Goal: Information Seeking & Learning: Learn about a topic

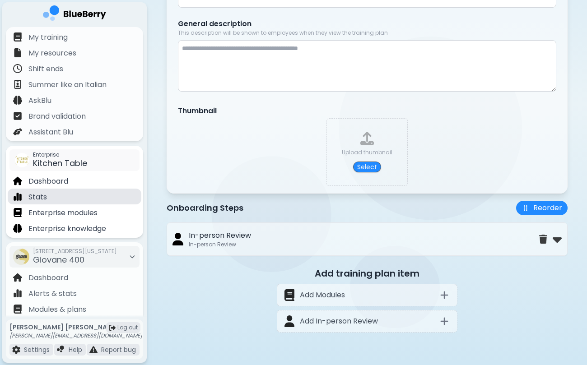
scroll to position [45, 0]
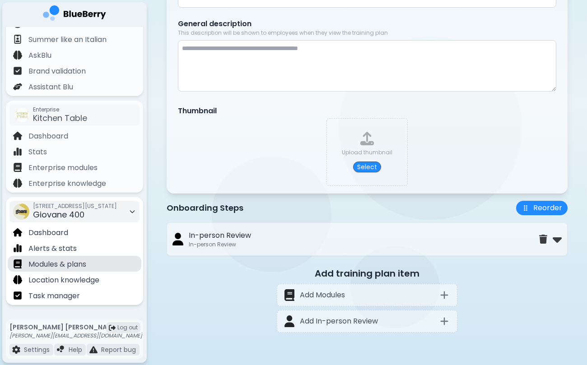
click at [88, 263] on div "Modules & plans" at bounding box center [75, 264] width 134 height 16
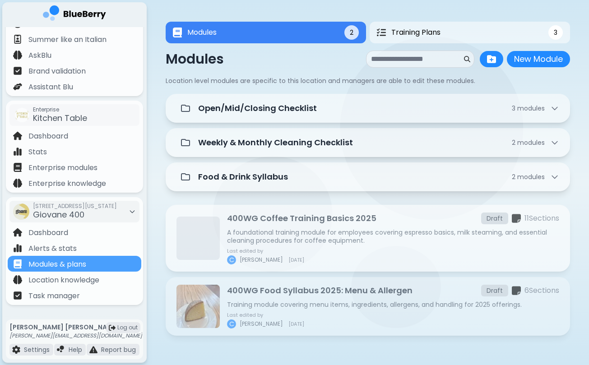
click at [278, 231] on p "A foundational training module for employees covering espresso basics, milk ste…" at bounding box center [393, 237] width 332 height 16
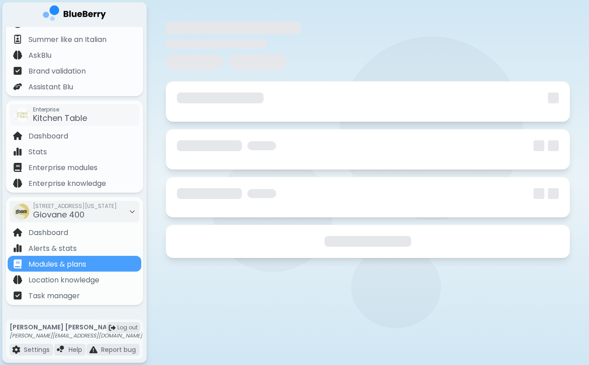
click at [278, 231] on div at bounding box center [368, 241] width 405 height 33
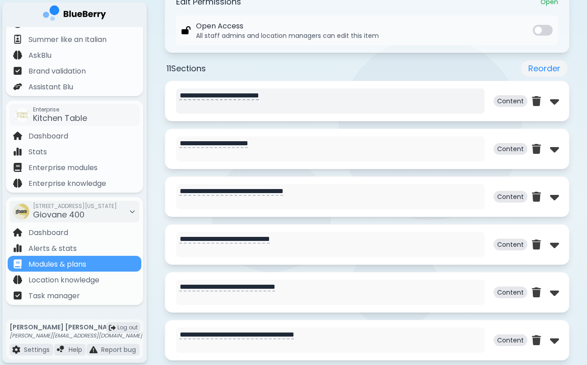
scroll to position [400, 0]
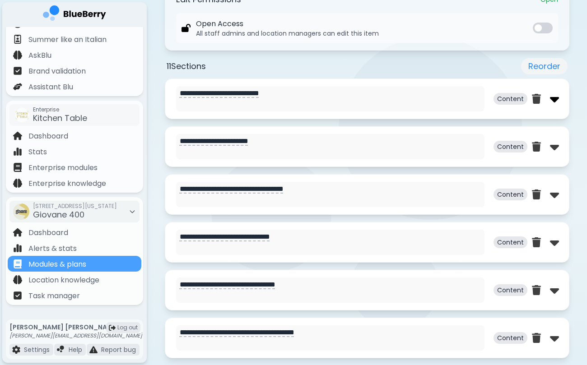
click at [550, 103] on img at bounding box center [554, 99] width 9 height 14
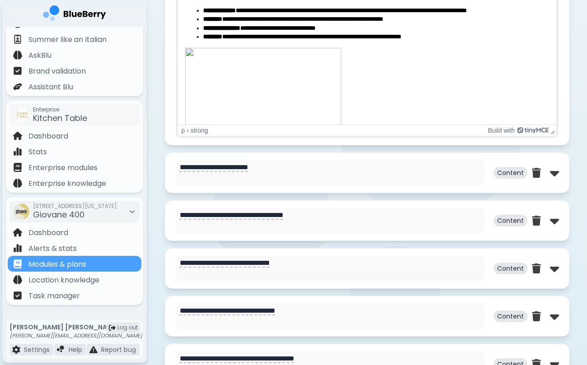
scroll to position [821, 0]
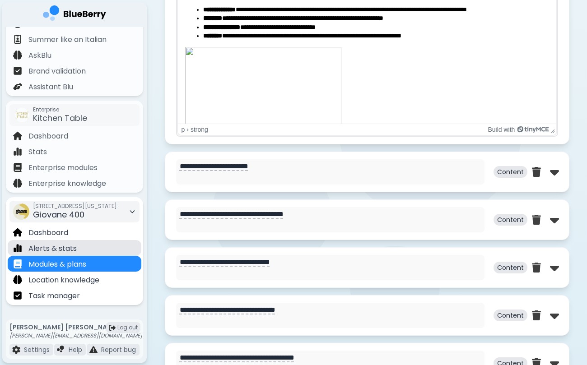
click at [95, 252] on div "Alerts & stats" at bounding box center [75, 248] width 134 height 16
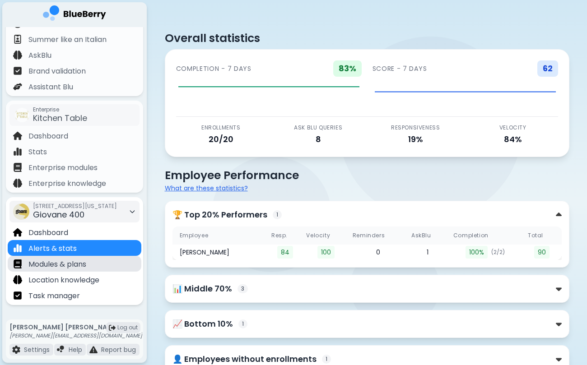
click at [72, 262] on p "Modules & plans" at bounding box center [57, 264] width 58 height 11
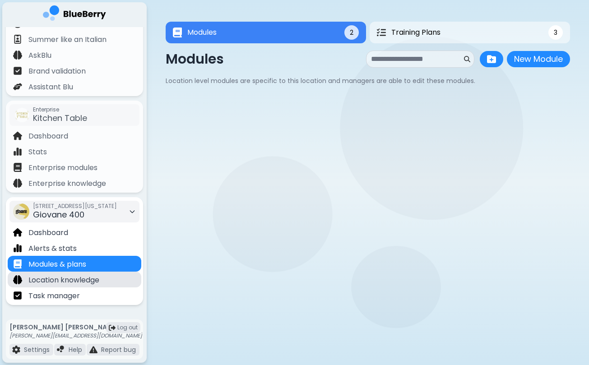
click at [97, 277] on p "Location knowledge" at bounding box center [63, 280] width 71 height 11
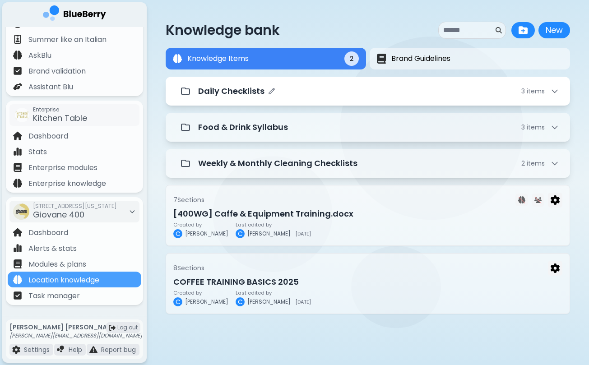
click at [279, 100] on div "Daily Checklists 3 item s" at bounding box center [368, 91] width 383 height 18
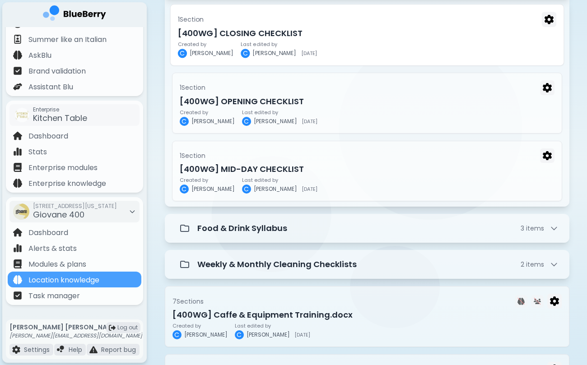
scroll to position [165, 0]
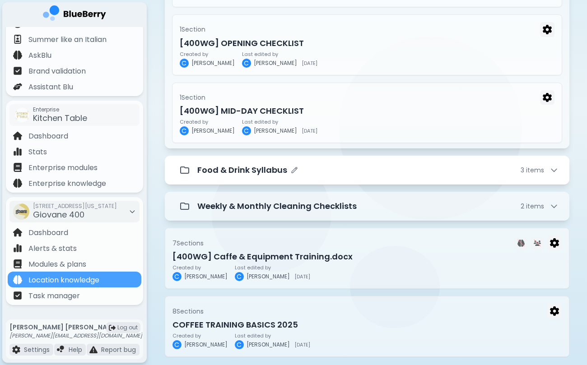
click at [263, 168] on p "Food & Drink Syllabus" at bounding box center [242, 170] width 90 height 13
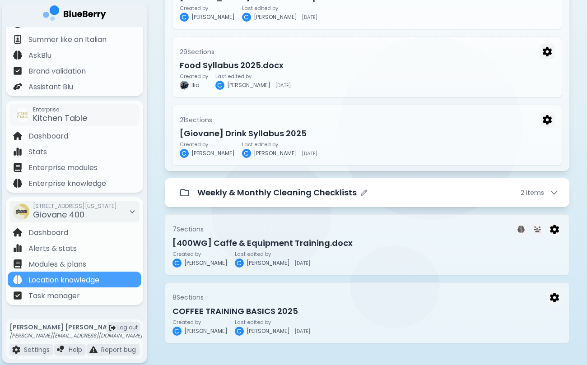
click at [277, 195] on p "Weekly & Monthly Cleaning Checklists" at bounding box center [276, 193] width 159 height 13
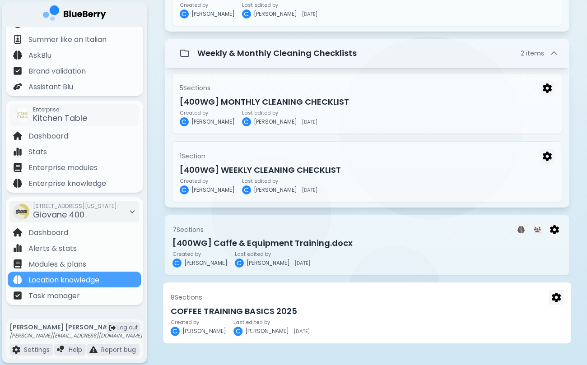
scroll to position [527, 0]
click at [244, 313] on h3 "COFFEE TRAINING BASICS 2025" at bounding box center [366, 311] width 393 height 13
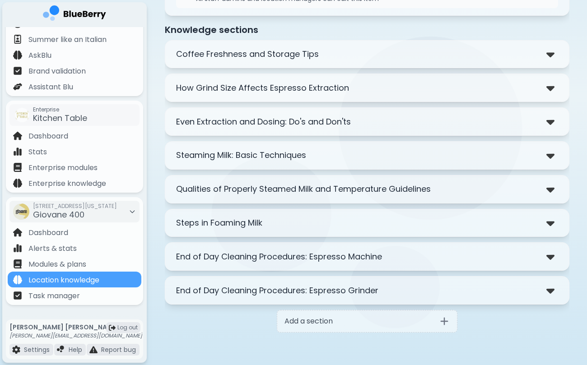
scroll to position [174, 0]
click at [348, 296] on p "End of Day Cleaning Procedures: Espresso Grinder" at bounding box center [277, 291] width 202 height 13
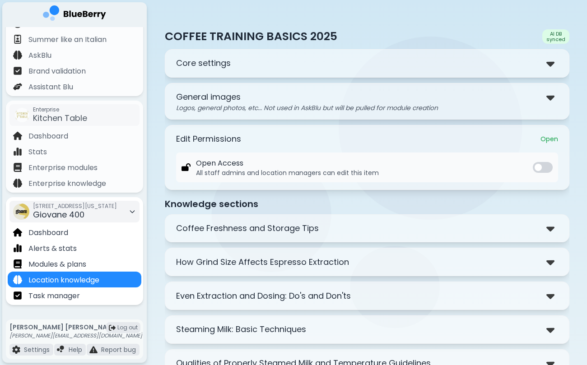
scroll to position [0, 0]
click at [81, 265] on p "Modules & plans" at bounding box center [57, 264] width 58 height 11
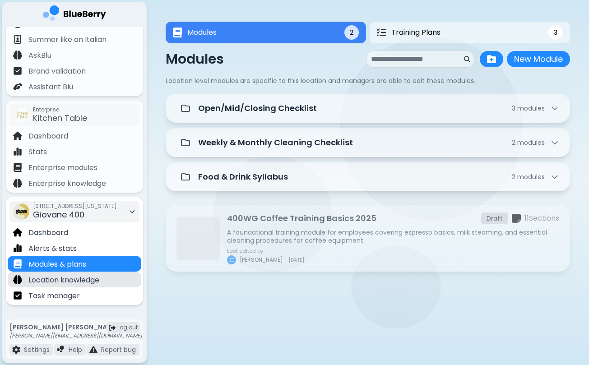
click at [81, 281] on p "Location knowledge" at bounding box center [63, 280] width 71 height 11
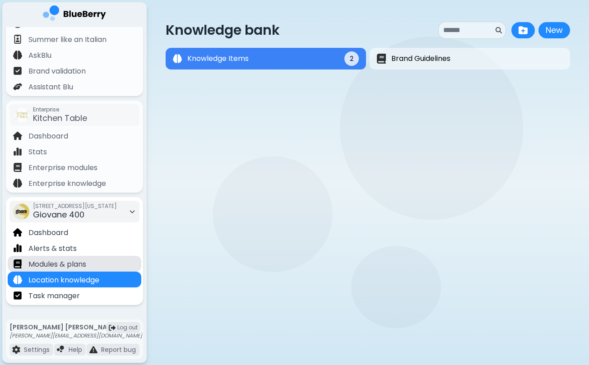
click at [88, 264] on div "Modules & plans" at bounding box center [75, 264] width 134 height 16
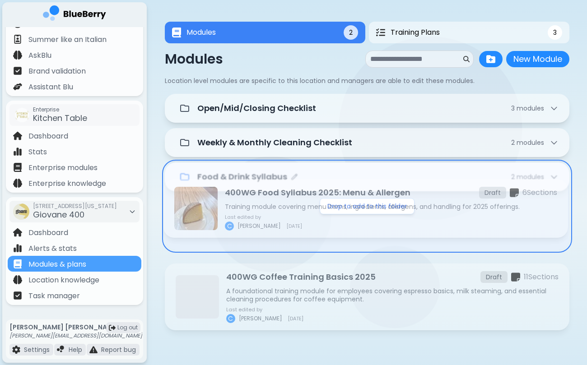
drag, startPoint x: 285, startPoint y: 293, endPoint x: 282, endPoint y: 190, distance: 103.0
click at [282, 190] on div "Open/Mid/Closing Checklist 3 module s Weekly & Monthly Cleaning Checklist 2 mod…" at bounding box center [367, 244] width 405 height 301
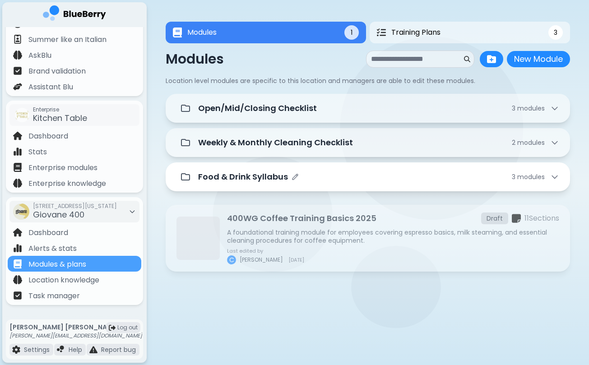
click at [282, 184] on div "Food & Drink Syllabus 3 module s" at bounding box center [368, 177] width 383 height 18
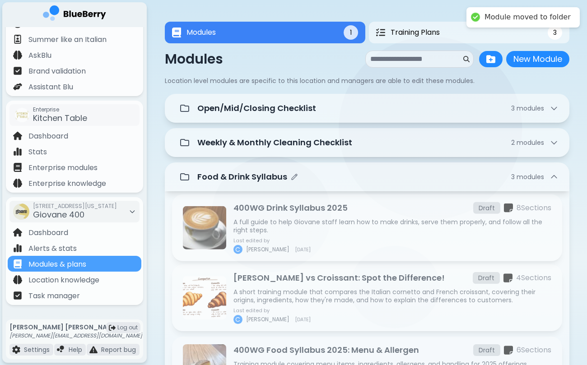
click at [282, 184] on div "Food & Drink Syllabus 3 module s" at bounding box center [367, 177] width 383 height 18
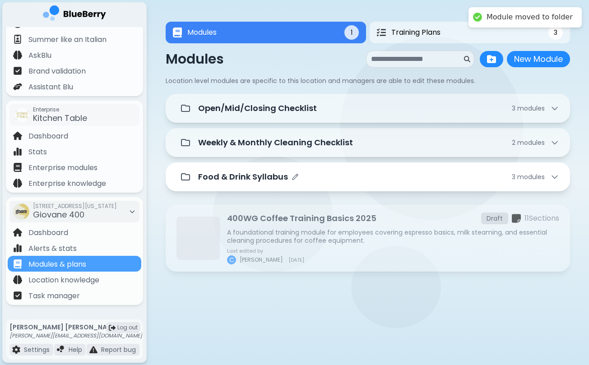
click at [267, 178] on p "Food & Drink Syllabus" at bounding box center [243, 177] width 90 height 13
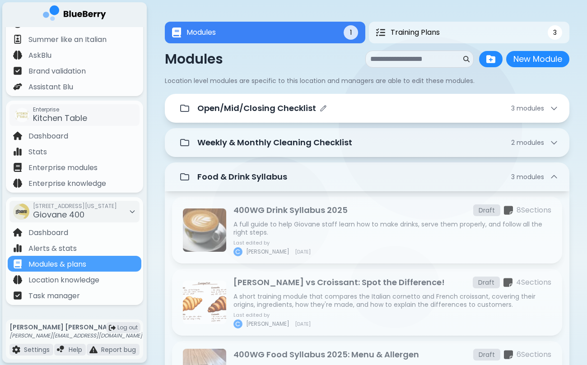
click at [293, 112] on p "Open/Mid/Closing Checklist" at bounding box center [256, 108] width 119 height 13
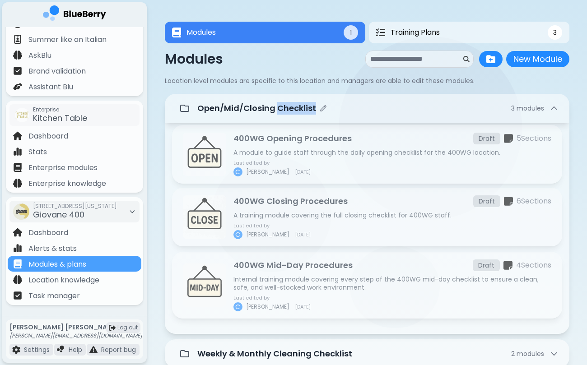
click at [293, 112] on p "Open/Mid/Closing Checklist" at bounding box center [256, 108] width 119 height 13
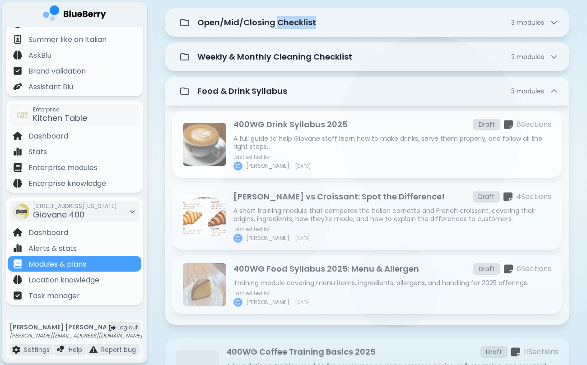
scroll to position [86, 0]
click at [253, 92] on p "Food & Drink Syllabus" at bounding box center [242, 90] width 90 height 13
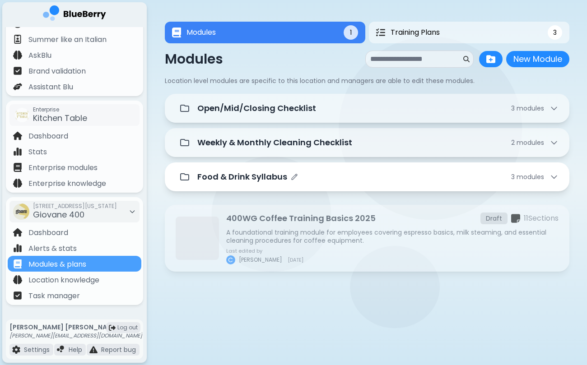
scroll to position [0, 0]
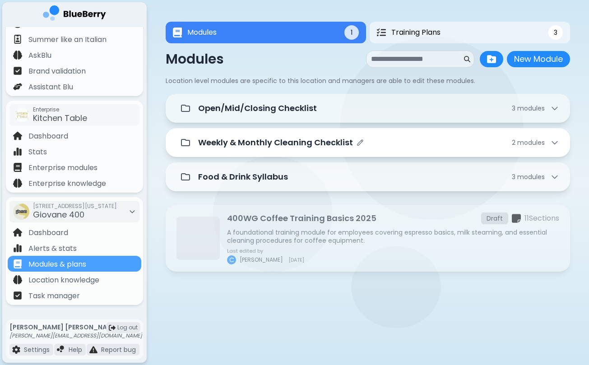
click at [257, 140] on p "Weekly & Monthly Cleaning Checklist" at bounding box center [275, 142] width 155 height 13
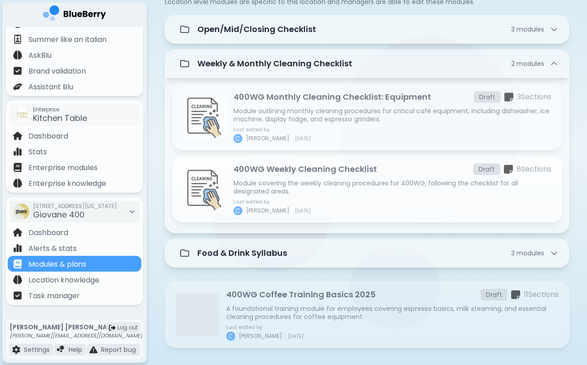
scroll to position [89, 0]
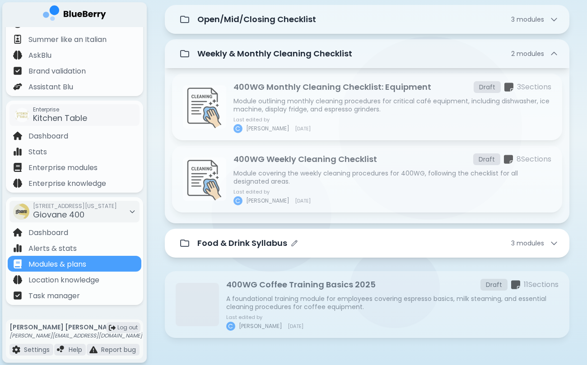
click at [243, 243] on p "Food & Drink Syllabus" at bounding box center [242, 243] width 90 height 13
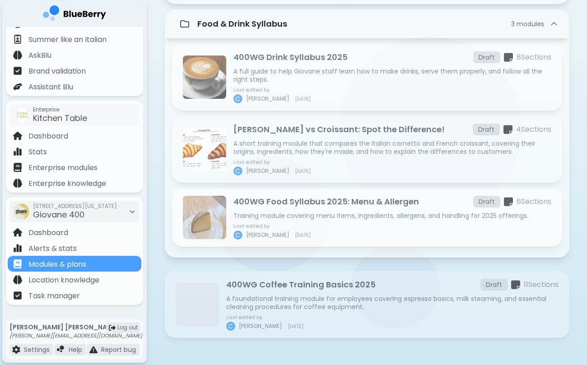
scroll to position [309, 0]
click at [272, 210] on div "400WG Food Syllabus 2025: Menu & Allergen Draft 6 Section s Training module cov…" at bounding box center [393, 218] width 318 height 44
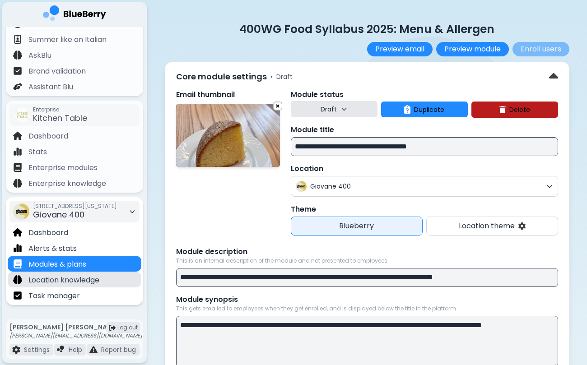
click at [73, 279] on p "Location knowledge" at bounding box center [63, 280] width 71 height 11
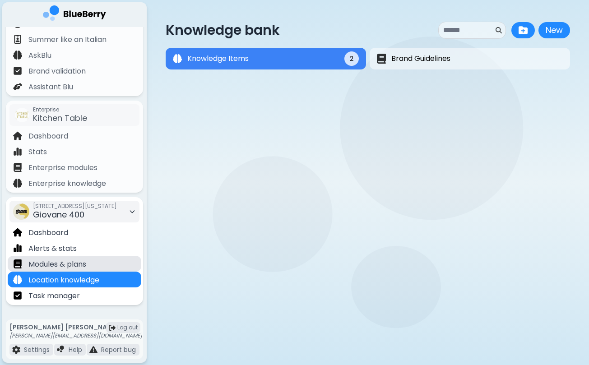
click at [91, 263] on div "Modules & plans" at bounding box center [75, 264] width 134 height 16
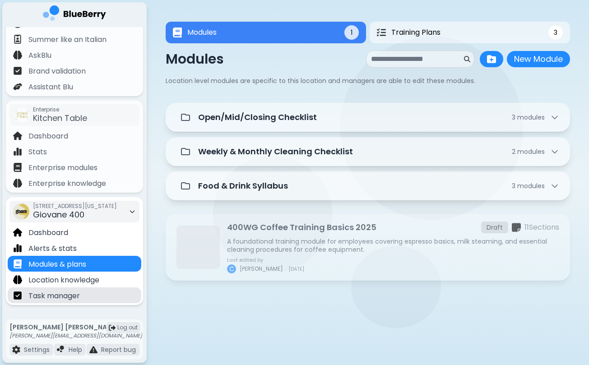
click at [84, 294] on div "Task manager" at bounding box center [75, 296] width 134 height 16
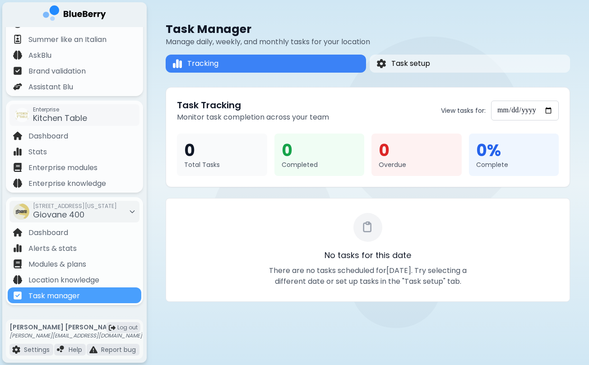
click at [406, 76] on div "**********" at bounding box center [368, 162] width 405 height 324
click at [407, 75] on div "**********" at bounding box center [368, 162] width 405 height 324
click at [409, 60] on span "Task setup" at bounding box center [410, 63] width 39 height 11
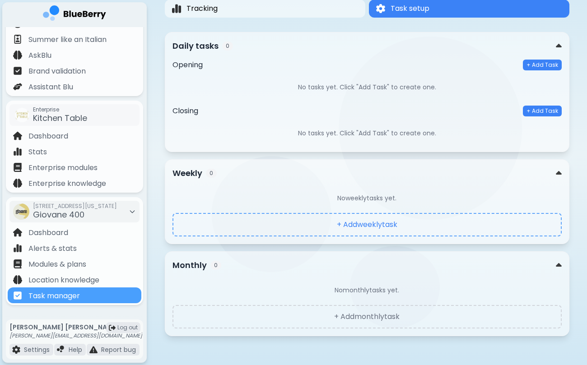
scroll to position [55, 0]
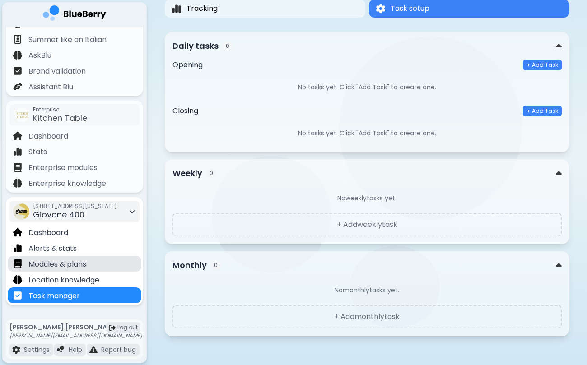
click at [98, 271] on div "Modules & plans" at bounding box center [75, 264] width 134 height 16
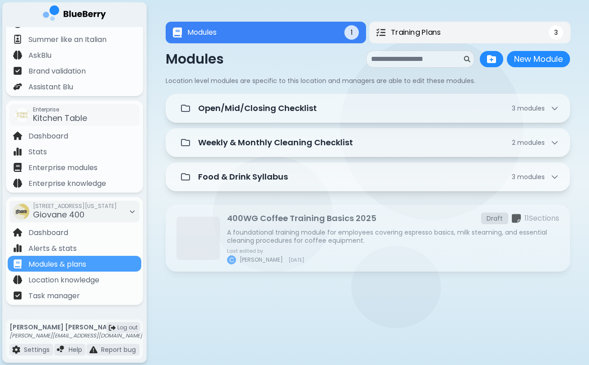
click at [420, 37] on span "Training Plans" at bounding box center [415, 32] width 49 height 11
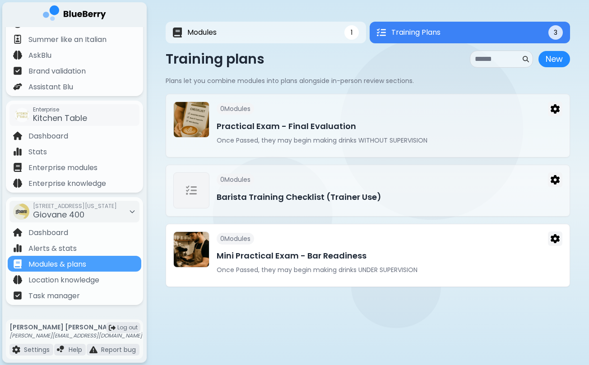
click at [275, 259] on h3 "Mini Practical Exam - Bar Readiness" at bounding box center [390, 256] width 346 height 13
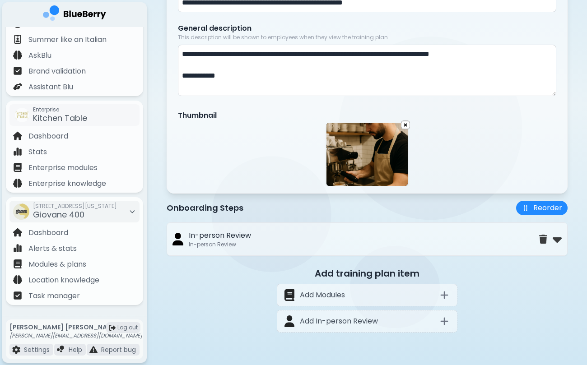
scroll to position [154, 0]
click at [444, 290] on icon at bounding box center [444, 295] width 11 height 11
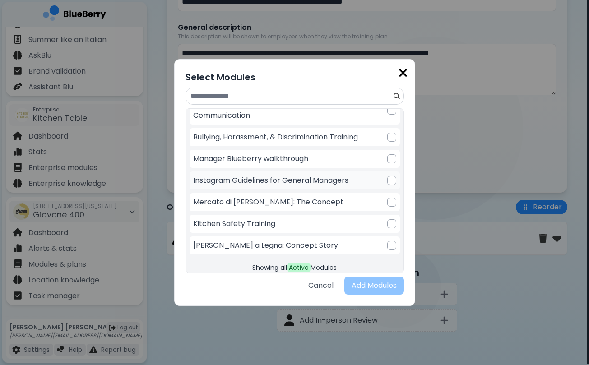
scroll to position [32, 0]
click at [405, 74] on img at bounding box center [403, 73] width 9 height 12
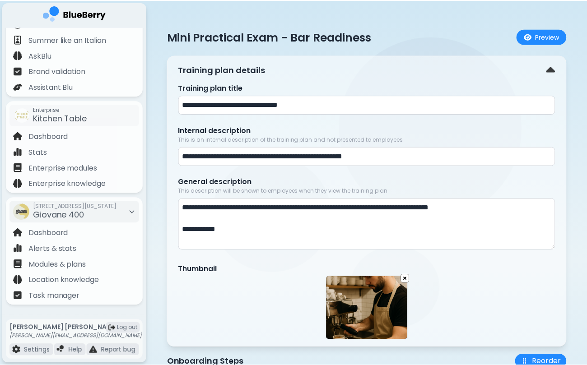
scroll to position [154, 0]
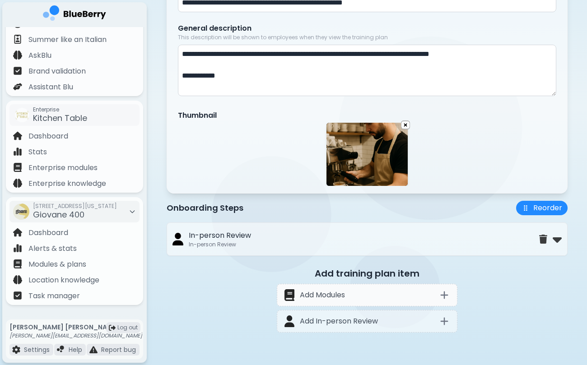
click at [444, 293] on icon at bounding box center [444, 295] width 11 height 11
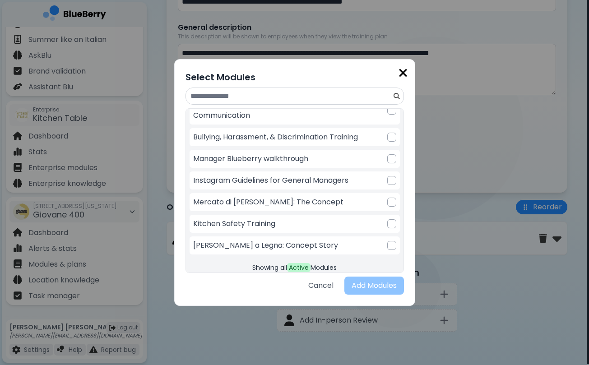
scroll to position [32, 0]
click at [407, 72] on img at bounding box center [403, 73] width 9 height 12
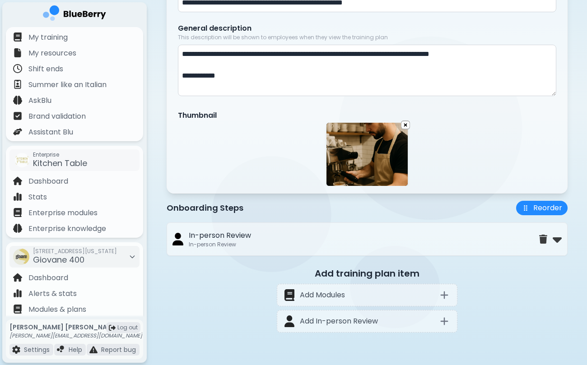
scroll to position [0, 0]
click at [83, 18] on img at bounding box center [74, 14] width 63 height 19
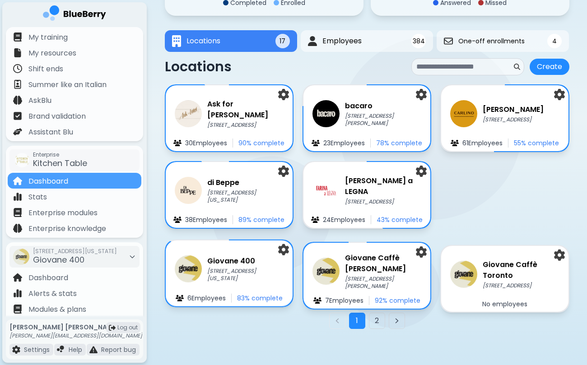
scroll to position [127, 0]
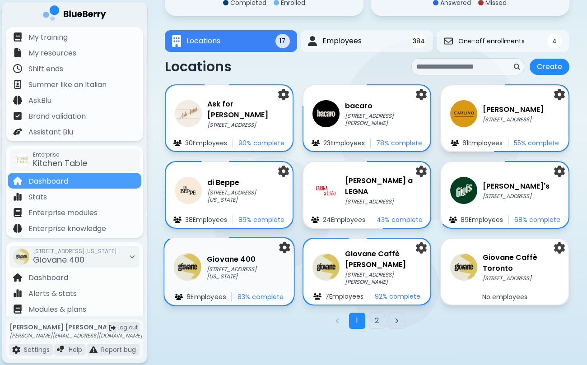
click at [229, 280] on p "[STREET_ADDRESS][US_STATE]" at bounding box center [246, 273] width 78 height 15
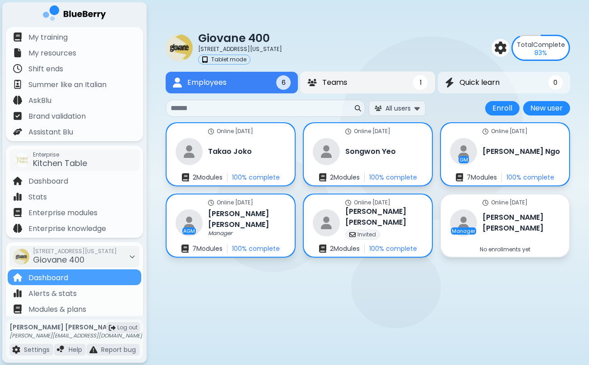
click at [403, 84] on button "Teams 1" at bounding box center [367, 83] width 135 height 22
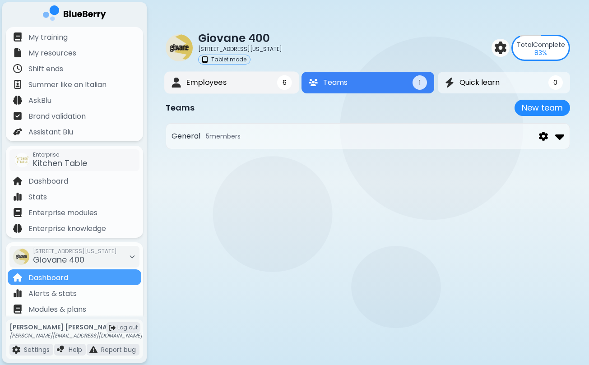
click at [262, 84] on button "Employees 6" at bounding box center [231, 83] width 135 height 22
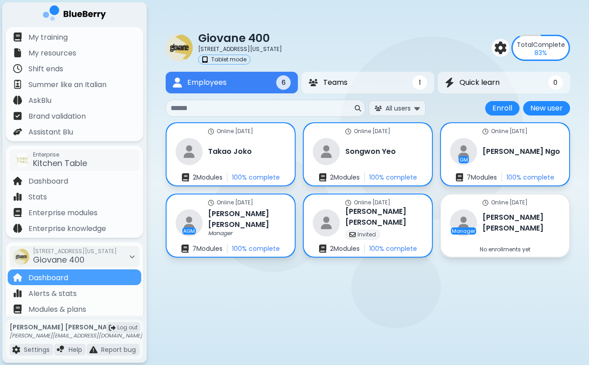
click at [561, 55] on div "Total Complete 83 %" at bounding box center [541, 47] width 56 height 23
click at [537, 41] on p "Total Complete" at bounding box center [541, 45] width 48 height 8
click at [505, 48] on img at bounding box center [501, 48] width 13 height 13
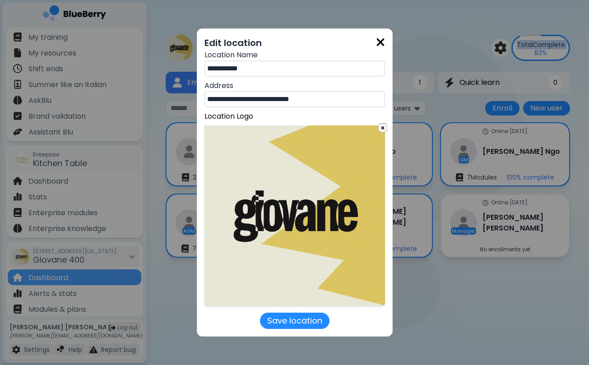
click at [381, 43] on img at bounding box center [380, 42] width 9 height 12
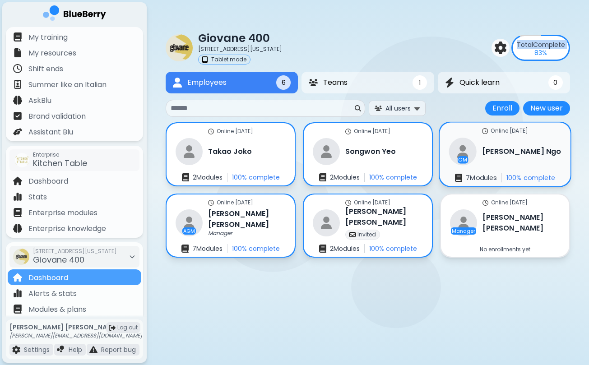
click at [477, 168] on div "Online [DATE] GM [PERSON_NAME] 7 Module s 100 % complete" at bounding box center [505, 155] width 131 height 64
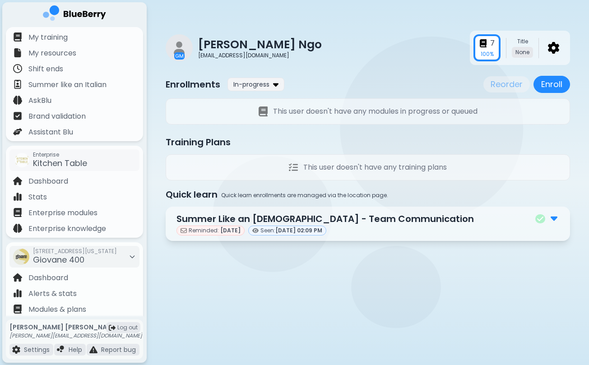
click at [399, 221] on div "Summer Like an [DEMOGRAPHIC_DATA] - Team Communication" at bounding box center [368, 219] width 383 height 14
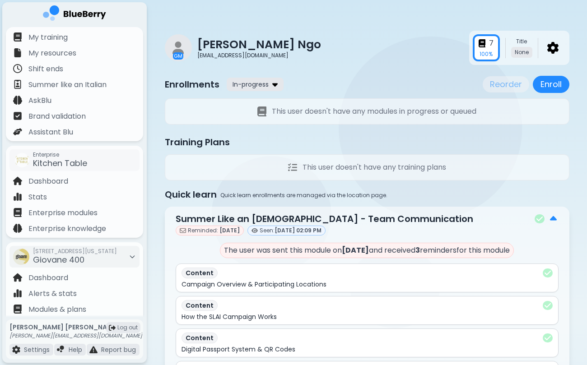
click at [279, 90] on div "In-progress" at bounding box center [255, 84] width 57 height 13
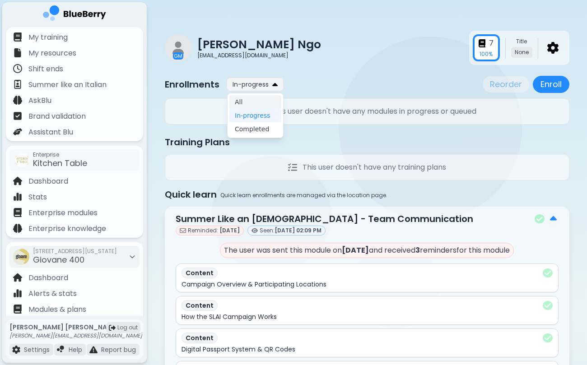
click at [268, 105] on button "All" at bounding box center [255, 102] width 52 height 14
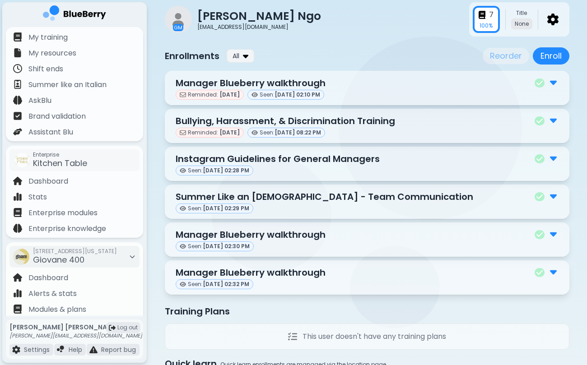
scroll to position [31, 0]
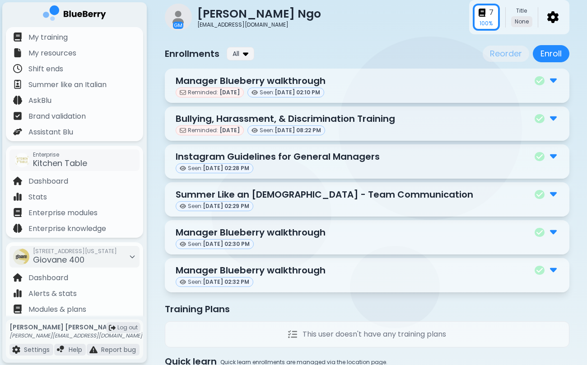
click at [556, 84] on img at bounding box center [553, 80] width 7 height 12
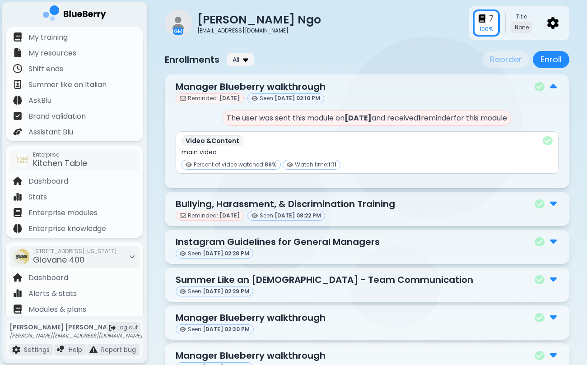
scroll to position [25, 0]
click at [85, 17] on img at bounding box center [74, 14] width 63 height 19
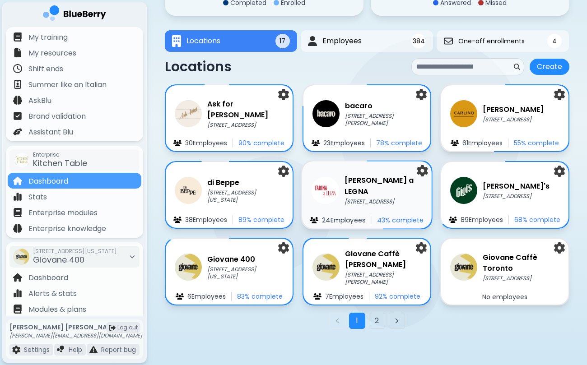
scroll to position [127, 0]
click at [370, 323] on button "2" at bounding box center [377, 321] width 16 height 16
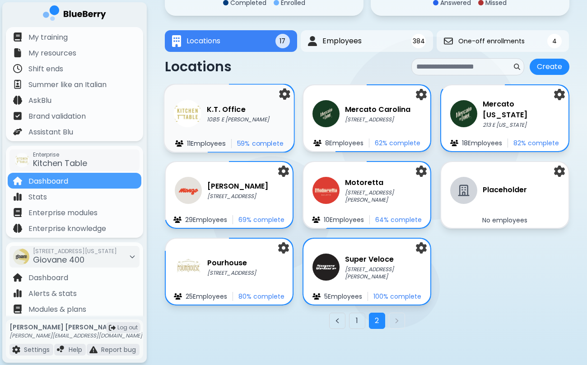
click at [246, 121] on p "1085 E [PERSON_NAME]" at bounding box center [238, 119] width 62 height 7
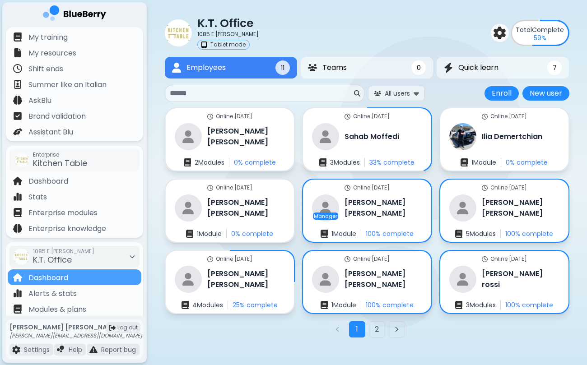
scroll to position [17, 0]
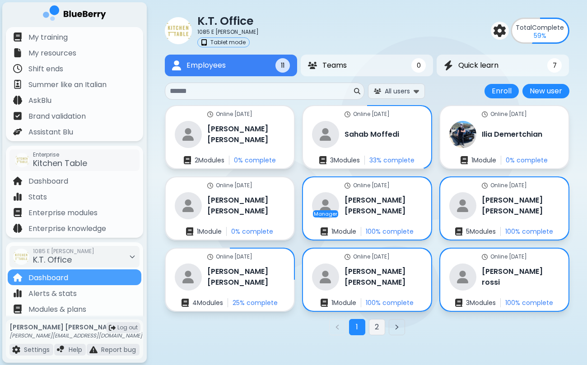
click at [381, 327] on button "2" at bounding box center [377, 327] width 16 height 16
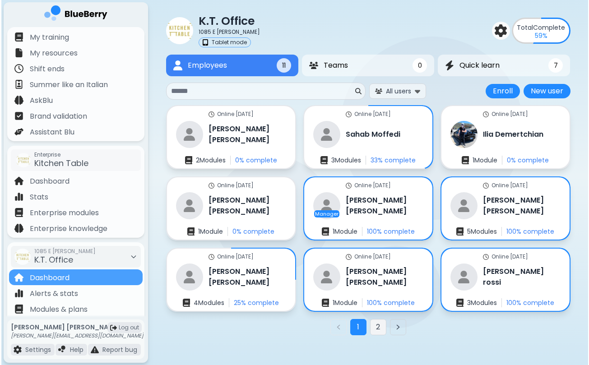
scroll to position [0, 0]
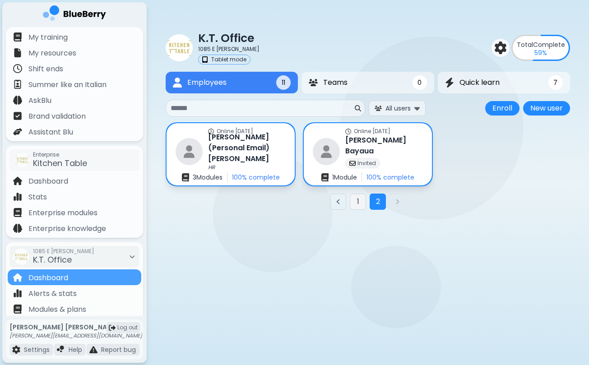
click at [358, 201] on button "1" at bounding box center [358, 202] width 16 height 16
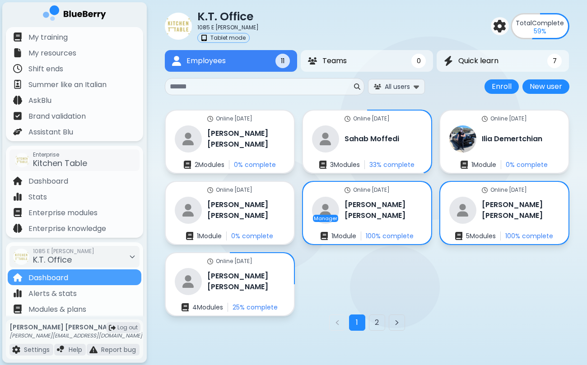
scroll to position [24, 0]
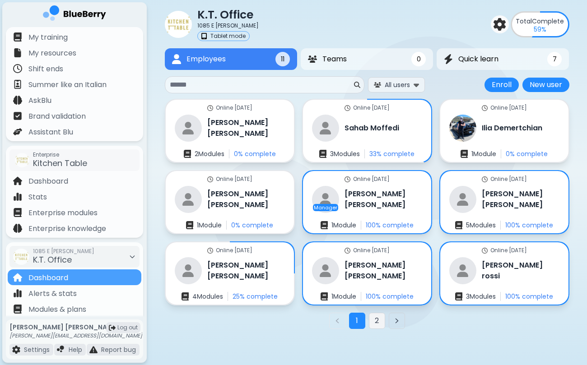
click at [381, 326] on button "2" at bounding box center [377, 321] width 16 height 16
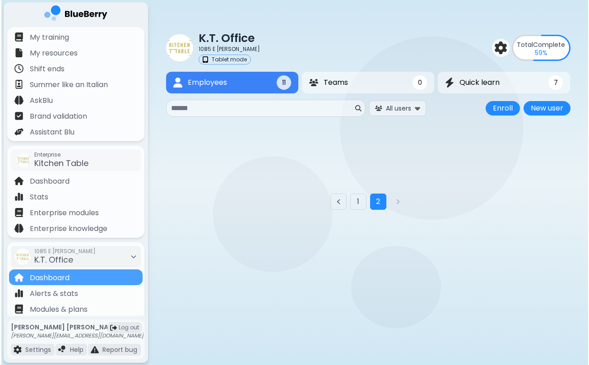
scroll to position [0, 0]
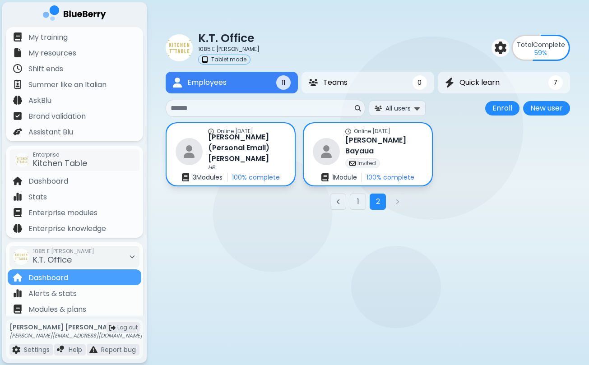
click at [348, 319] on main "K.T. Office 1085 E [PERSON_NAME] Tablet mode Total Complete 59 % Employees 11 T…" at bounding box center [294, 182] width 589 height 365
click at [358, 206] on button "1" at bounding box center [358, 202] width 16 height 16
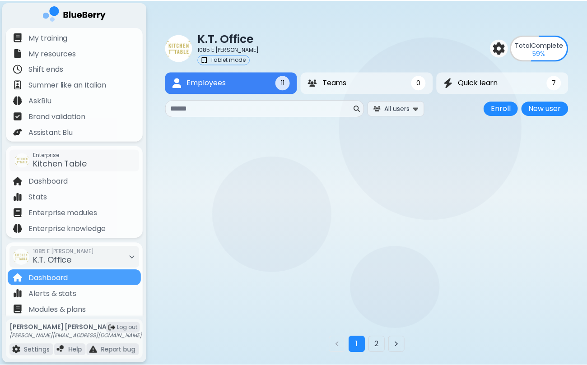
scroll to position [24, 0]
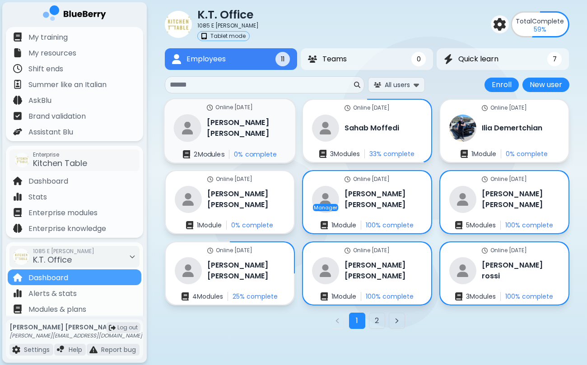
click at [203, 123] on div "[PERSON_NAME]" at bounding box center [229, 128] width 112 height 28
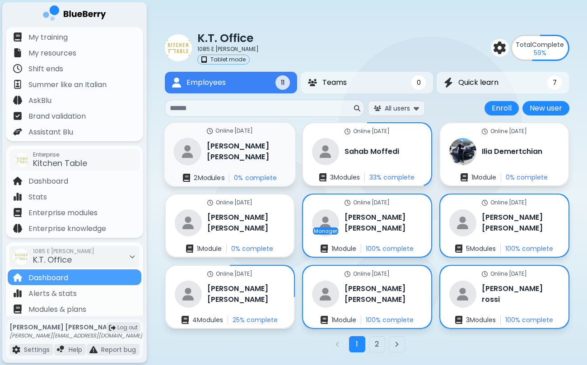
scroll to position [11, 0]
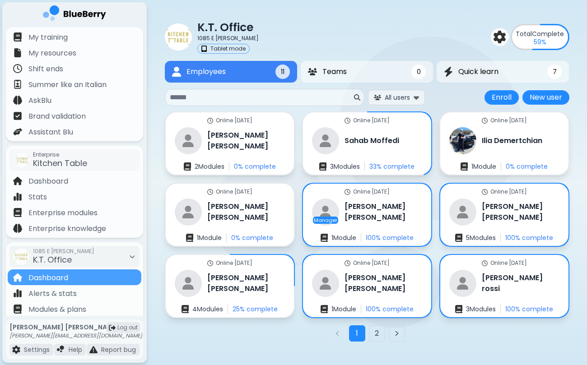
click at [76, 23] on img at bounding box center [74, 14] width 63 height 19
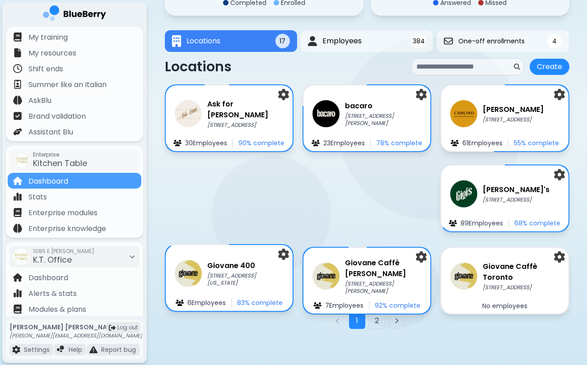
scroll to position [127, 0]
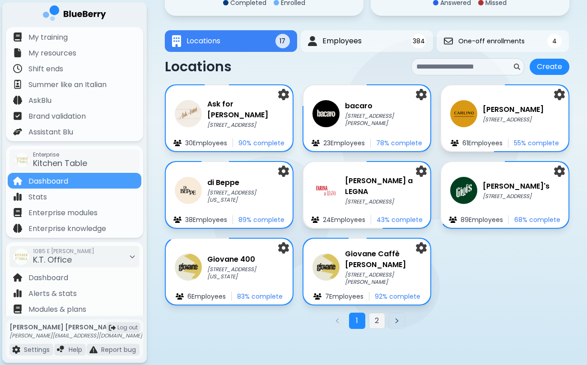
click at [378, 327] on button "2" at bounding box center [377, 321] width 16 height 16
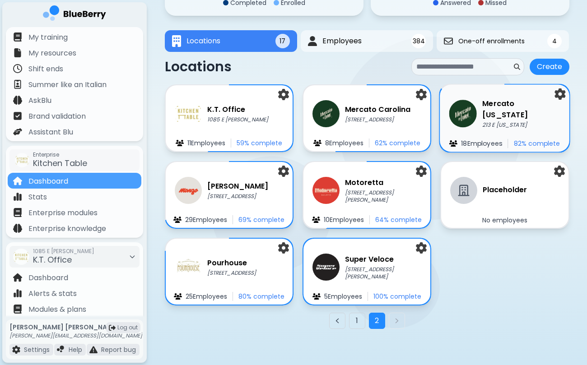
click at [470, 116] on img at bounding box center [463, 114] width 28 height 28
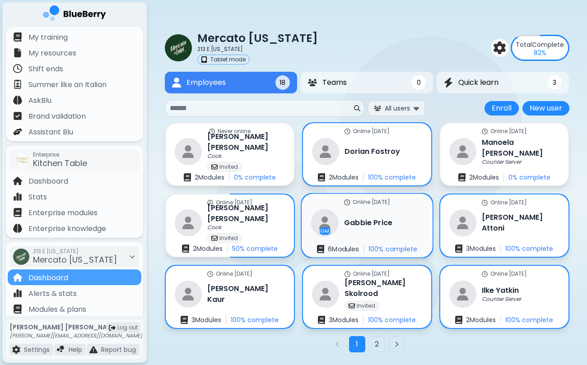
scroll to position [6, 0]
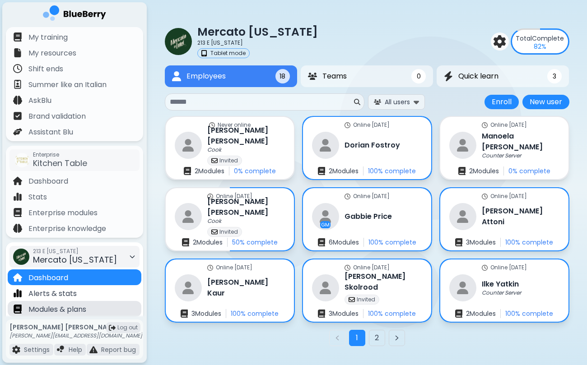
click at [102, 305] on div "Modules & plans" at bounding box center [75, 309] width 134 height 16
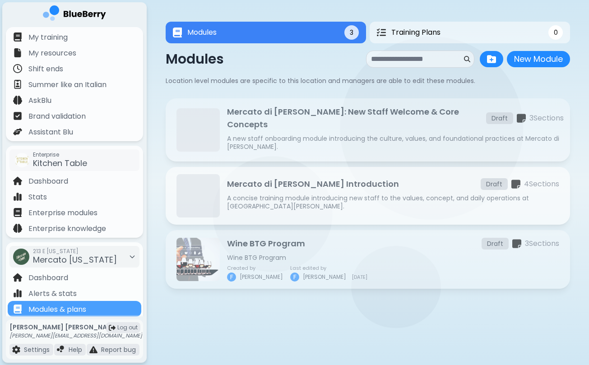
click at [317, 186] on div "Mercato di [PERSON_NAME] Staff Introduction Draft 4 Section s A concise trainin…" at bounding box center [393, 196] width 332 height 36
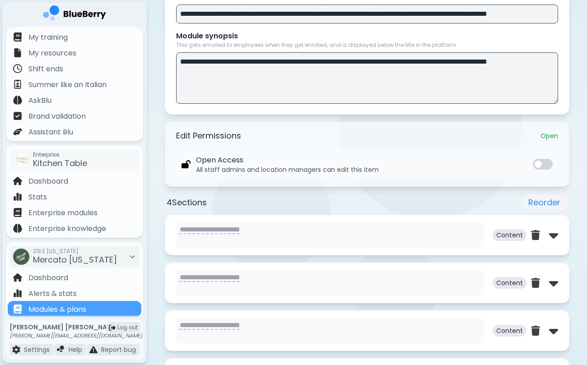
scroll to position [270, 0]
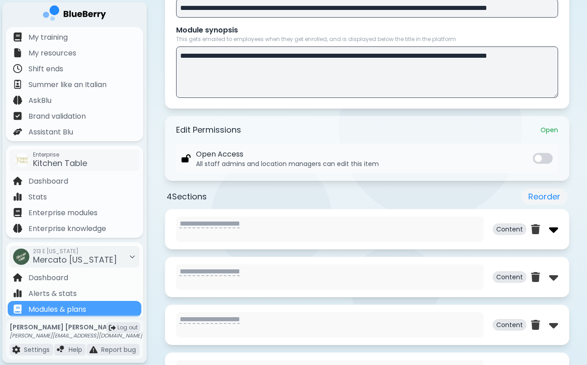
click at [556, 234] on img at bounding box center [553, 229] width 9 height 14
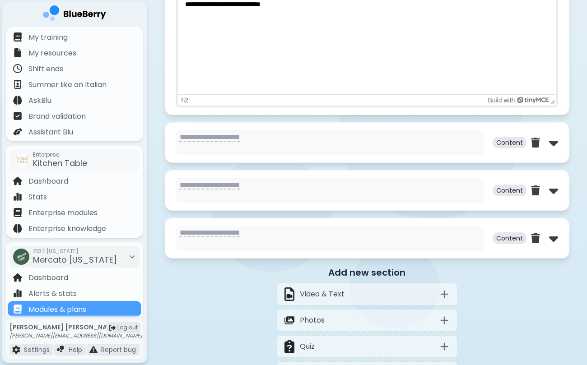
scroll to position [860, 0]
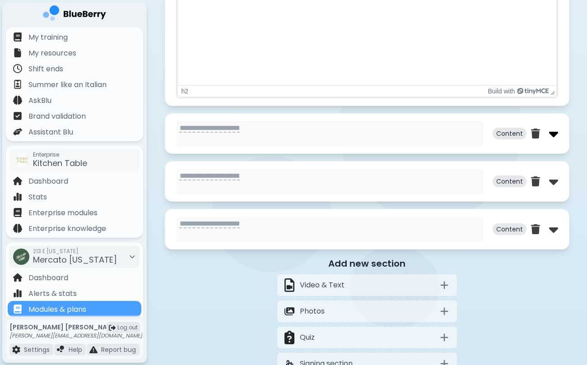
click at [551, 138] on img at bounding box center [553, 133] width 9 height 14
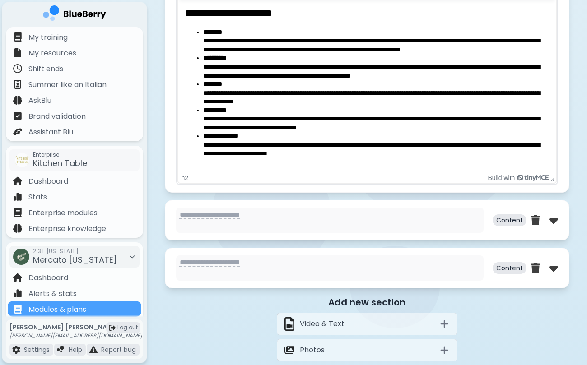
scroll to position [1271, 0]
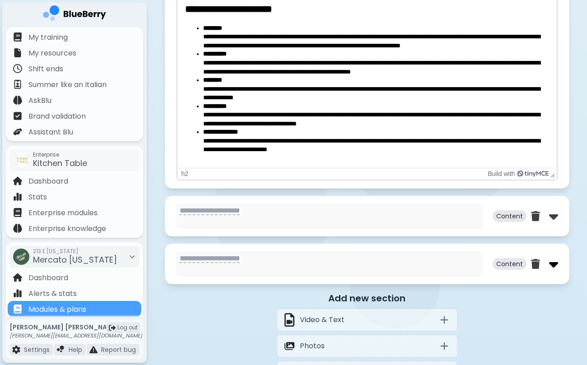
click at [556, 263] on img at bounding box center [553, 264] width 9 height 14
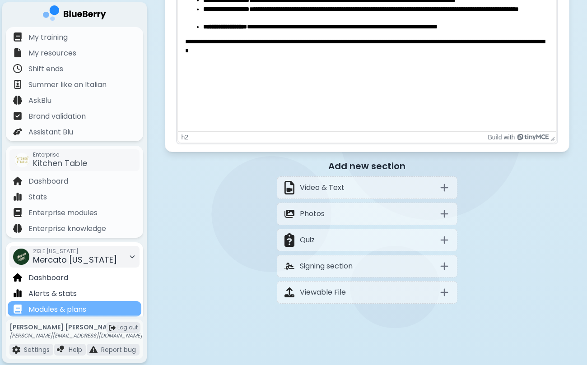
scroll to position [1852, 0]
click at [86, 309] on p "Modules & plans" at bounding box center [57, 309] width 58 height 11
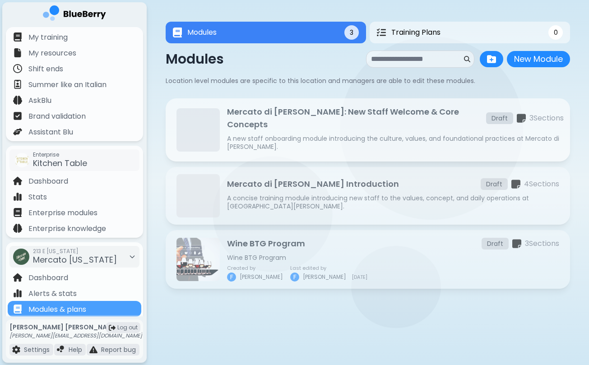
click at [550, 119] on p "3 Section s" at bounding box center [547, 118] width 34 height 11
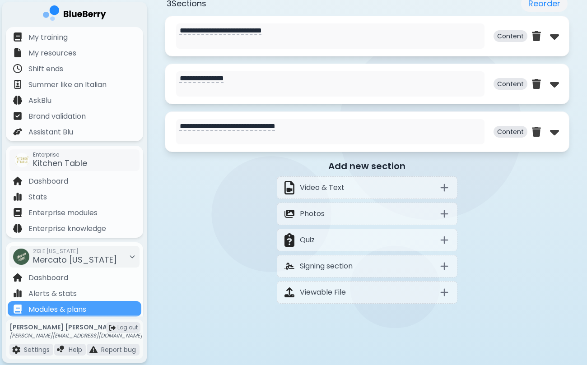
scroll to position [464, 0]
click at [556, 37] on img at bounding box center [554, 36] width 9 height 14
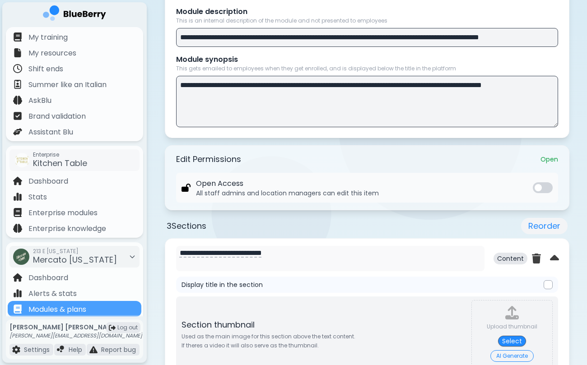
scroll to position [243, 0]
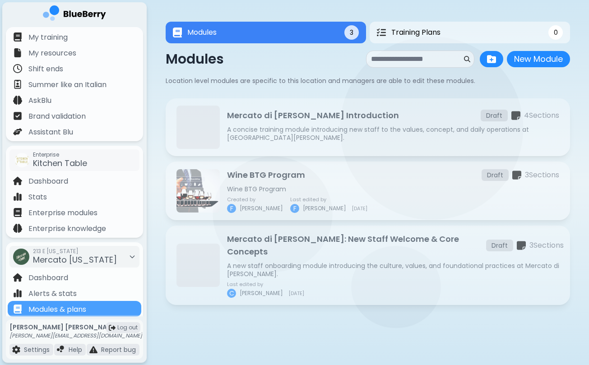
click at [87, 9] on img at bounding box center [74, 14] width 63 height 19
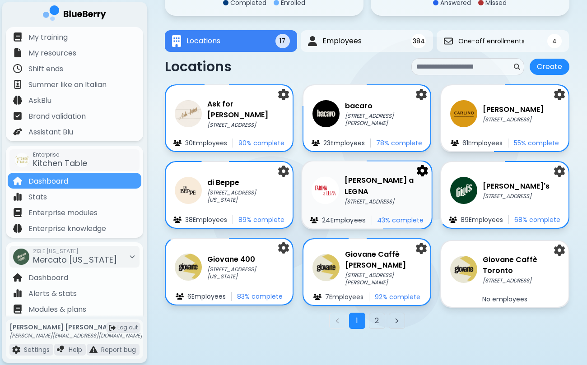
scroll to position [127, 0]
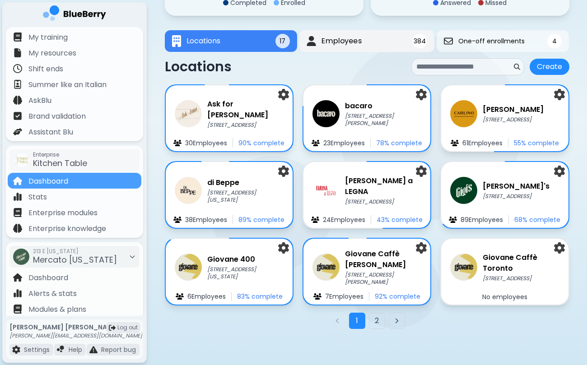
click at [363, 42] on button "Employees 384" at bounding box center [366, 41] width 135 height 22
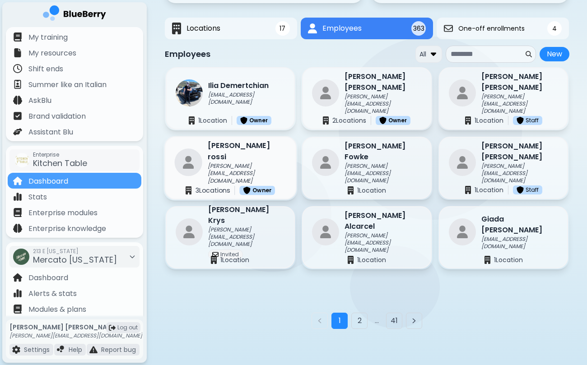
scroll to position [140, 0]
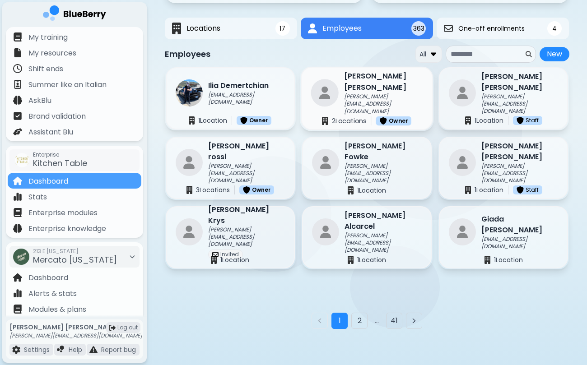
click at [342, 100] on div "[PERSON_NAME] [PERSON_NAME][EMAIL_ADDRESS][DOMAIN_NAME]" at bounding box center [367, 93] width 112 height 44
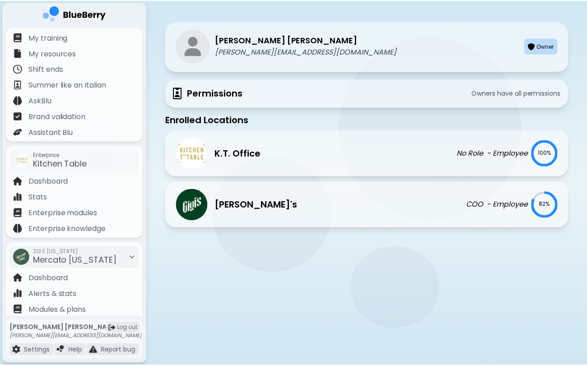
scroll to position [97, 0]
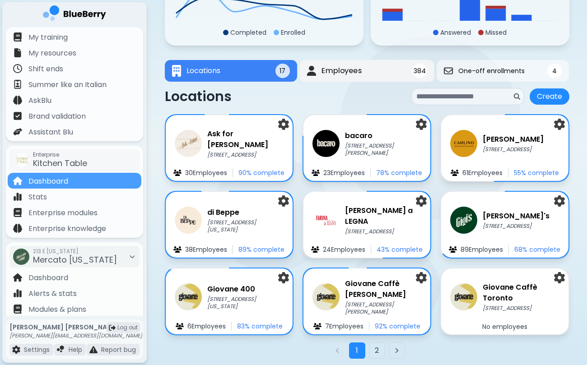
click at [325, 76] on span "Employees" at bounding box center [342, 70] width 40 height 11
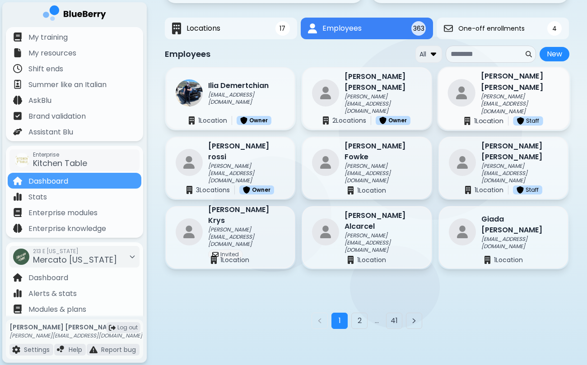
scroll to position [140, 0]
click at [500, 170] on p "[PERSON_NAME][EMAIL_ADDRESS][DOMAIN_NAME]" at bounding box center [520, 174] width 79 height 22
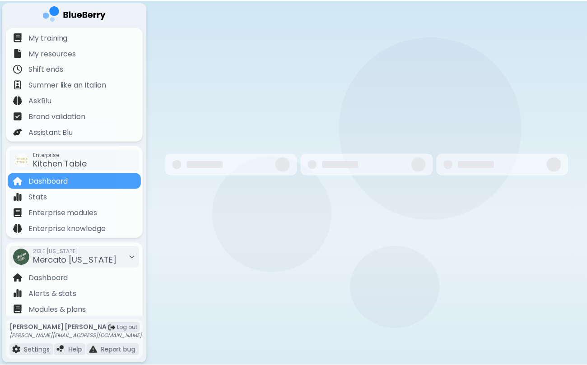
scroll to position [97, 0]
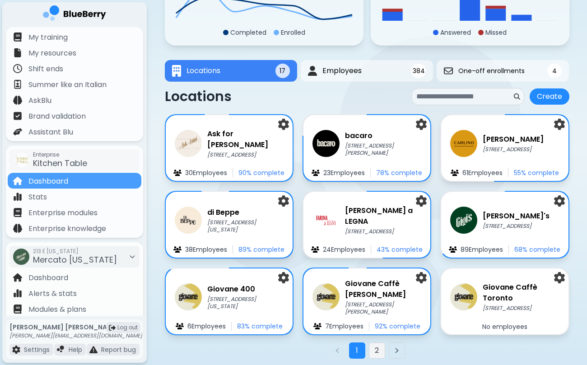
click at [379, 353] on button "2" at bounding box center [377, 351] width 16 height 16
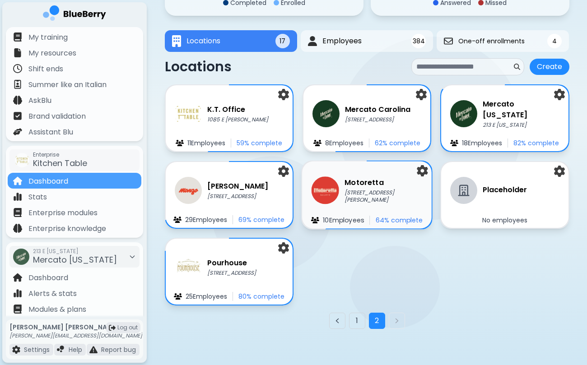
scroll to position [127, 0]
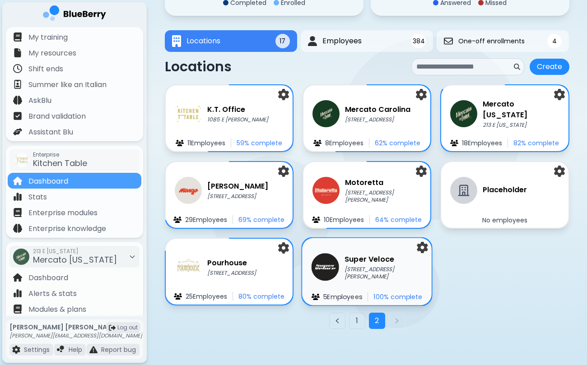
click at [316, 274] on img at bounding box center [325, 267] width 28 height 28
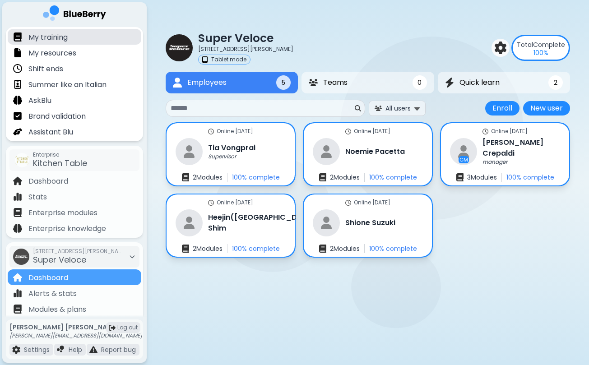
click at [55, 40] on p "My training" at bounding box center [47, 37] width 39 height 11
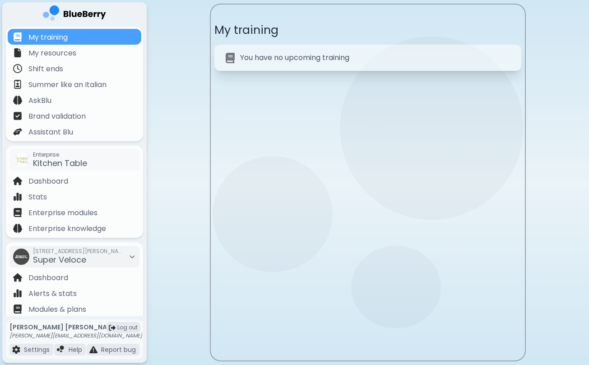
click at [65, 18] on img at bounding box center [74, 14] width 63 height 19
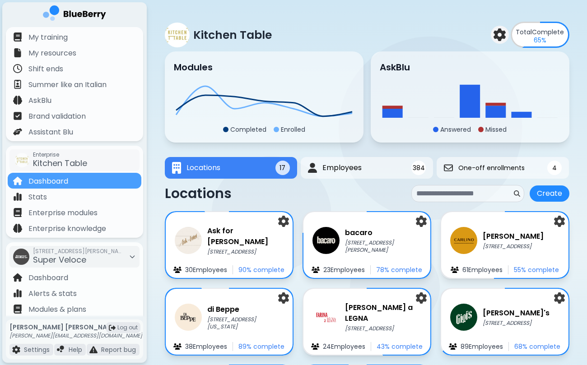
click at [501, 38] on img at bounding box center [500, 34] width 13 height 13
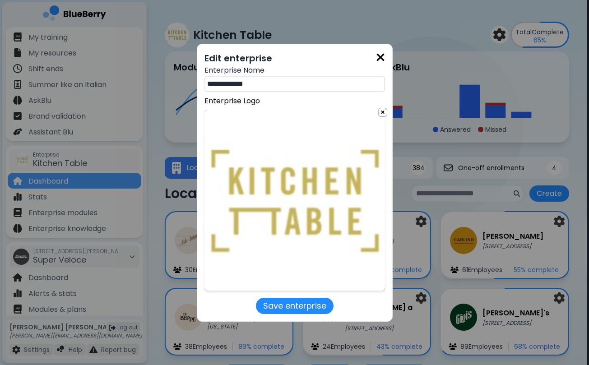
click at [380, 55] on img at bounding box center [380, 57] width 9 height 12
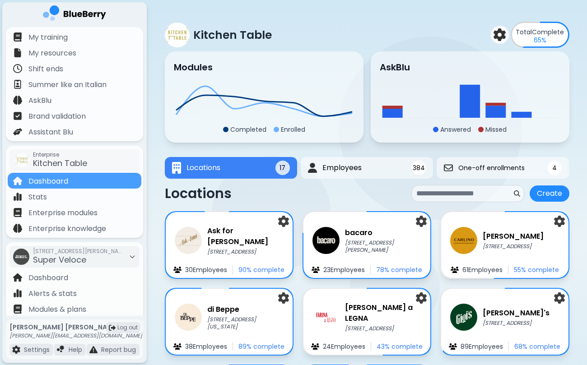
click at [423, 29] on div "Kitchen Table Total Complete 65 %" at bounding box center [367, 35] width 405 height 26
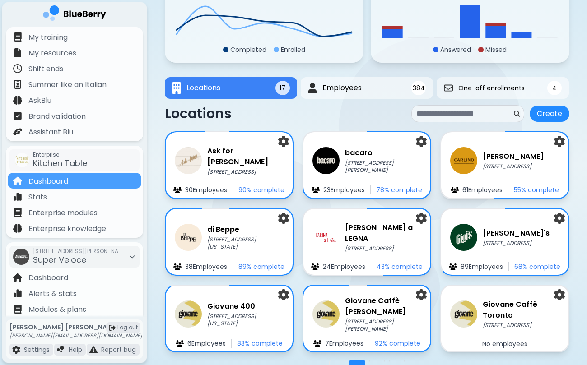
scroll to position [90, 0]
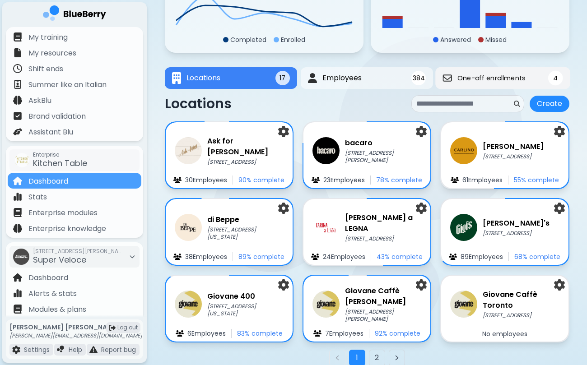
click at [463, 82] on span "One-off enrollments" at bounding box center [492, 78] width 68 height 8
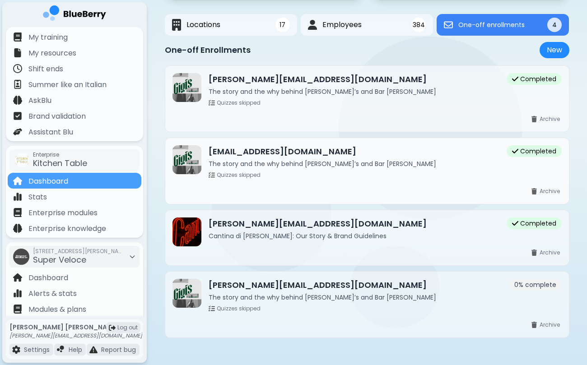
scroll to position [143, 0]
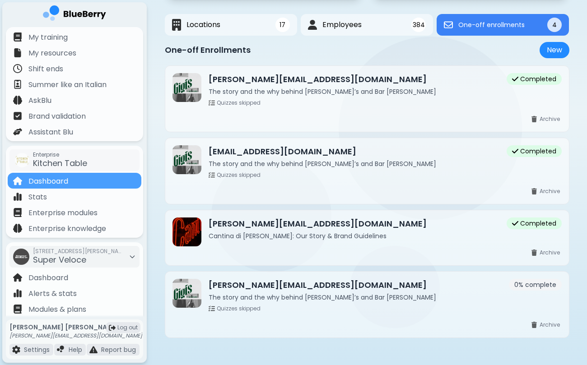
click at [94, 13] on img at bounding box center [74, 14] width 63 height 19
click at [62, 21] on img at bounding box center [74, 14] width 63 height 19
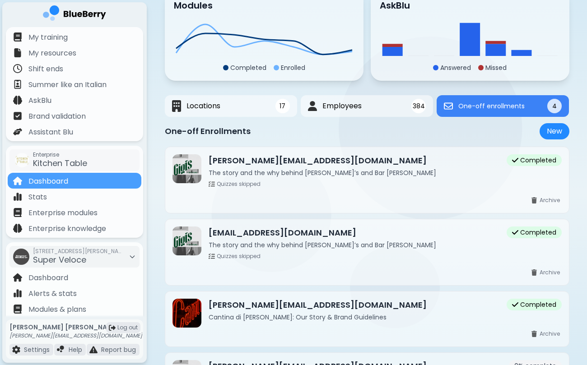
scroll to position [62, 0]
click at [236, 107] on button "Locations 17" at bounding box center [231, 106] width 132 height 22
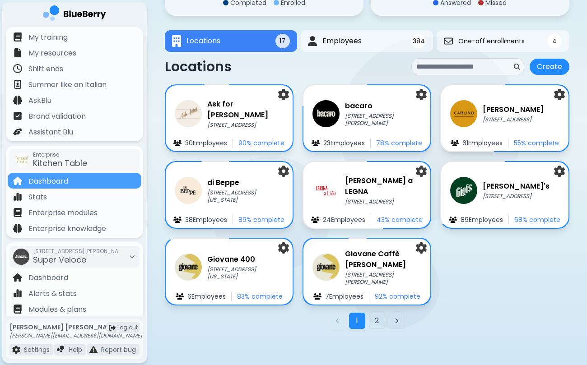
scroll to position [127, 0]
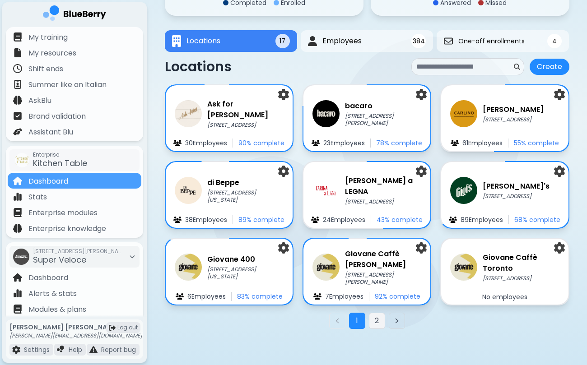
click at [373, 320] on button "2" at bounding box center [377, 321] width 16 height 16
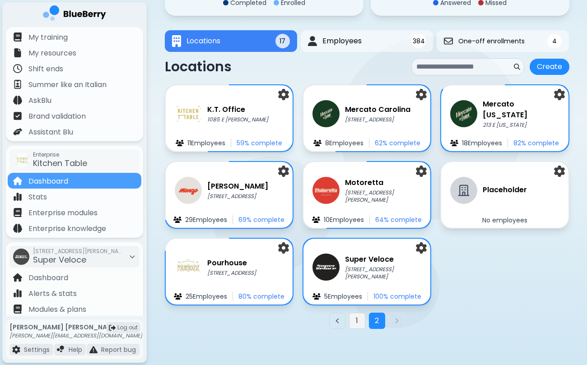
click at [359, 317] on button "1" at bounding box center [357, 321] width 16 height 16
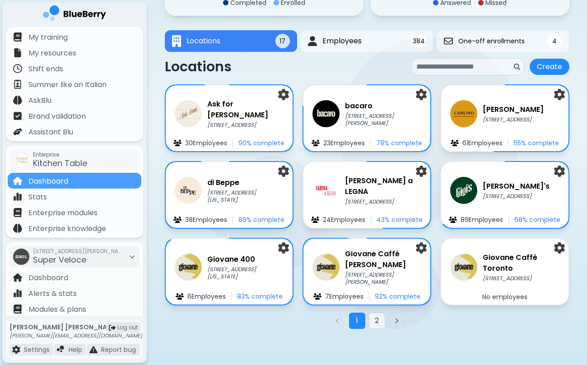
click at [377, 318] on button "2" at bounding box center [377, 321] width 16 height 16
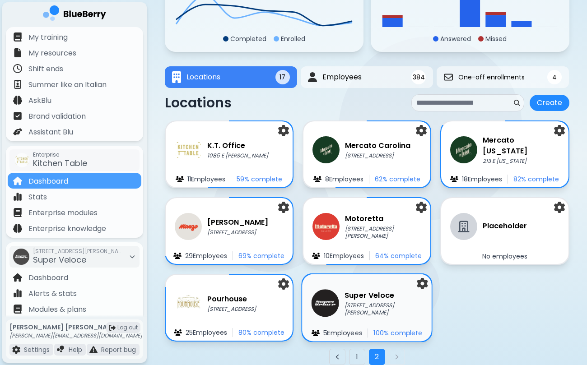
scroll to position [93, 0]
